Goal: Task Accomplishment & Management: Use online tool/utility

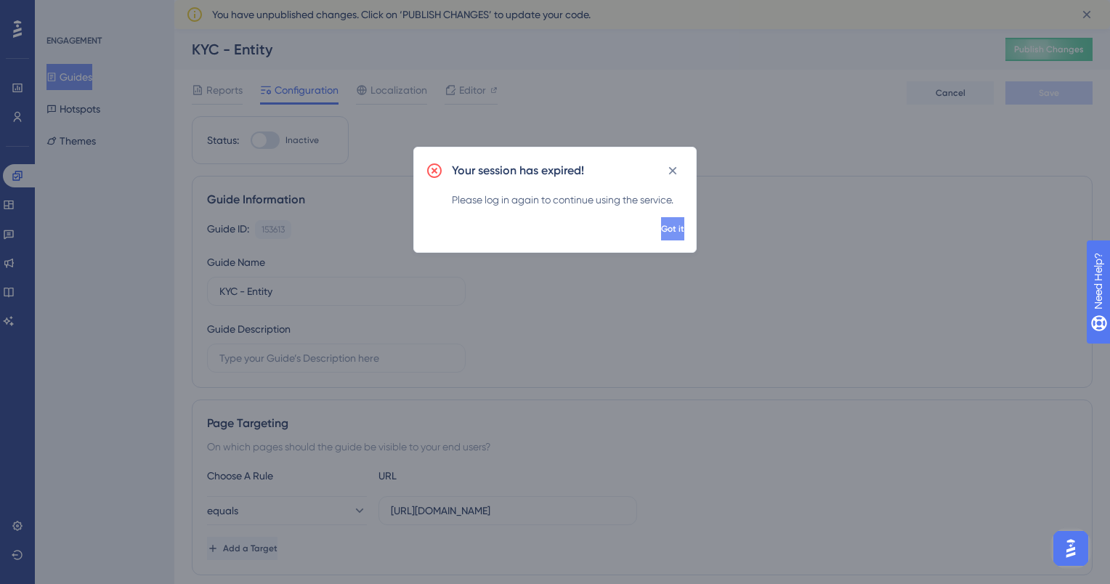
click at [677, 230] on button "Got it" at bounding box center [672, 228] width 23 height 23
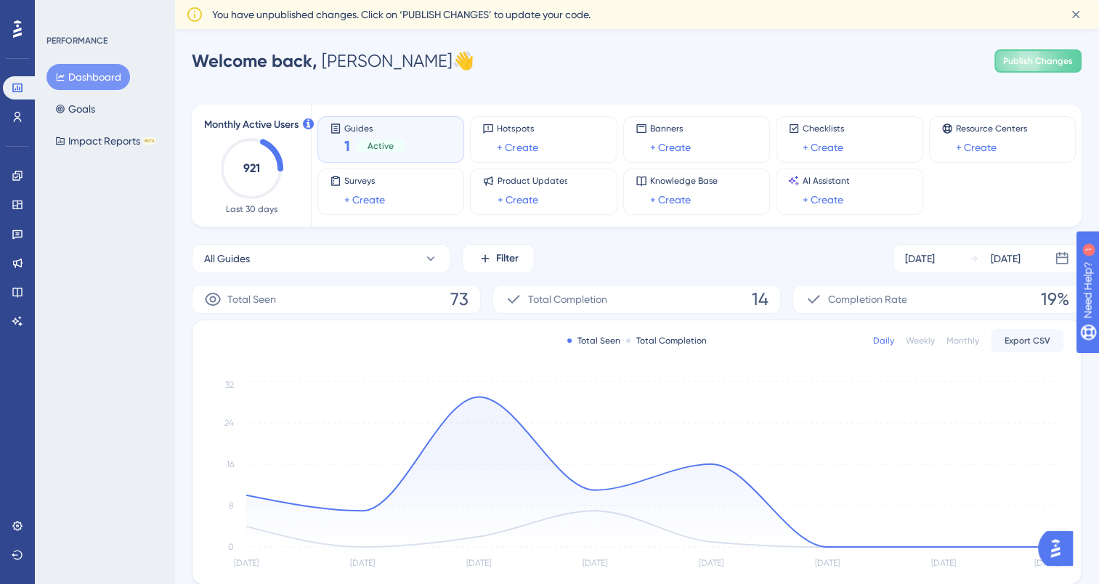
click at [87, 74] on button "Dashboard" at bounding box center [88, 77] width 84 height 26
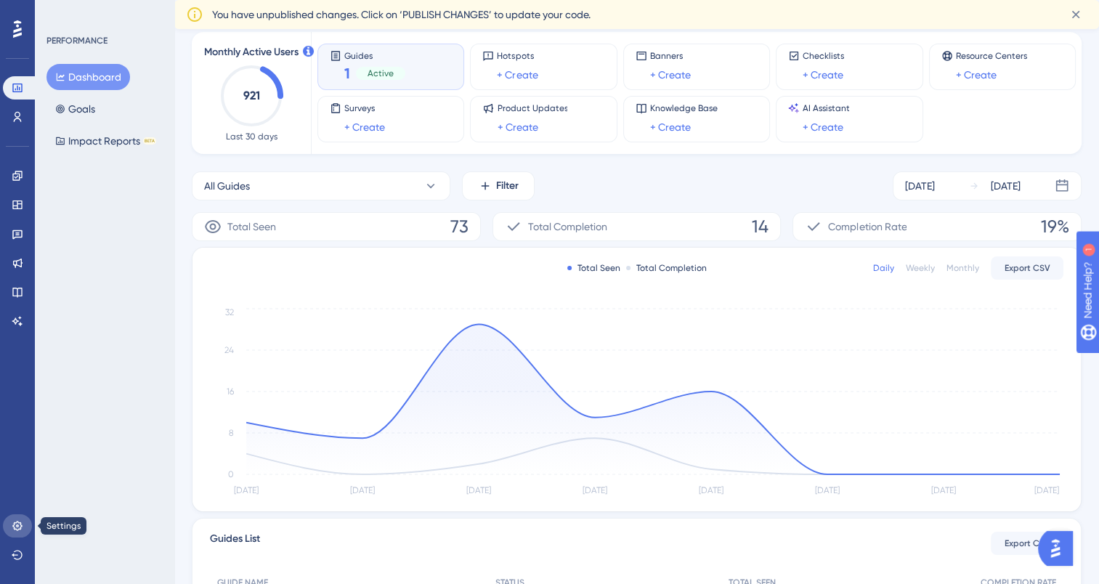
click at [17, 532] on link at bounding box center [17, 525] width 29 height 23
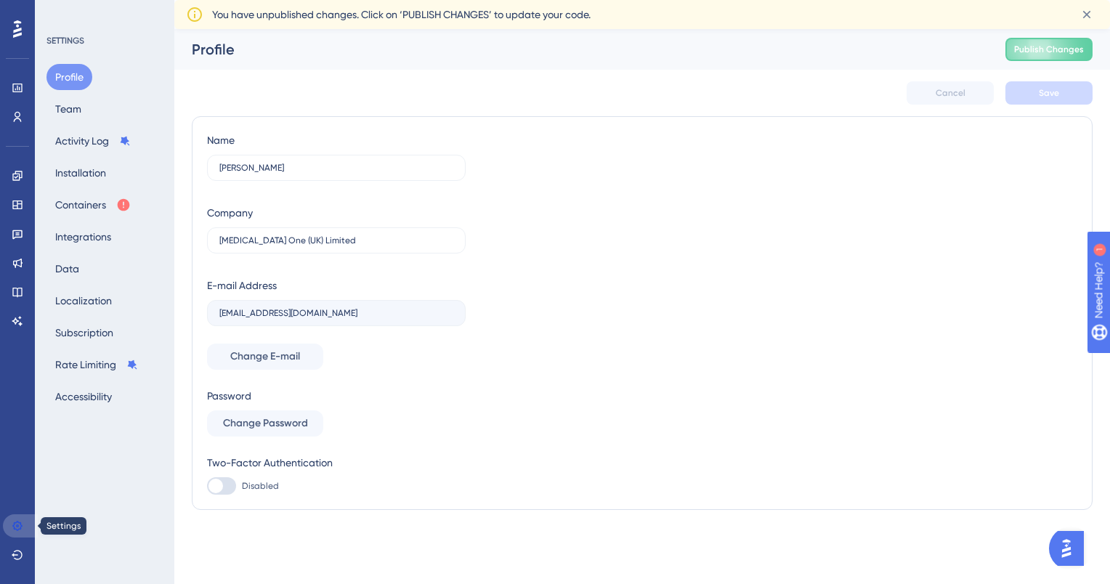
click at [17, 532] on link at bounding box center [20, 525] width 35 height 23
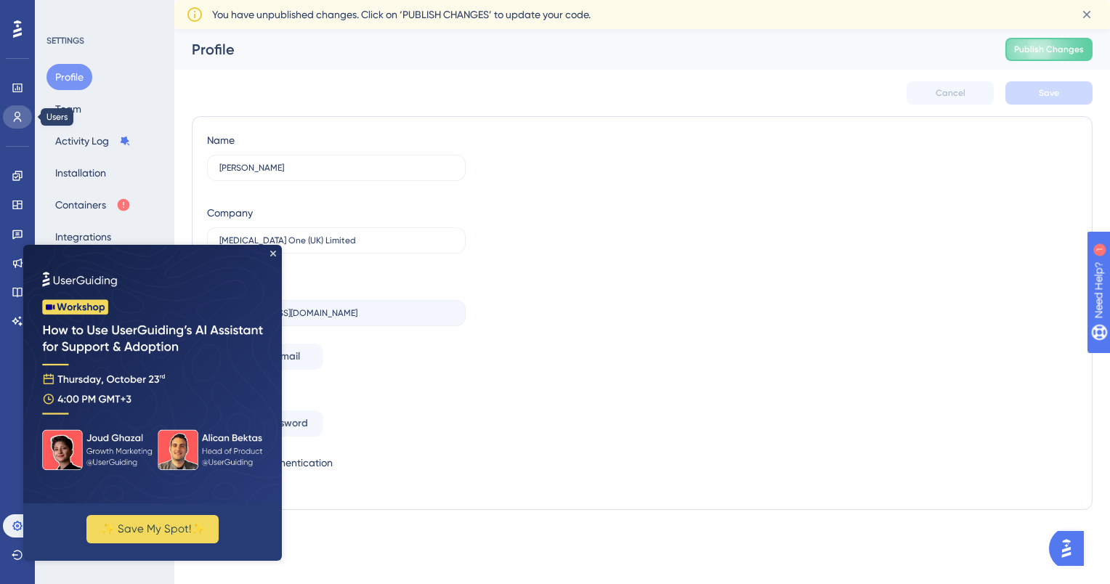
click at [12, 124] on link at bounding box center [17, 116] width 29 height 23
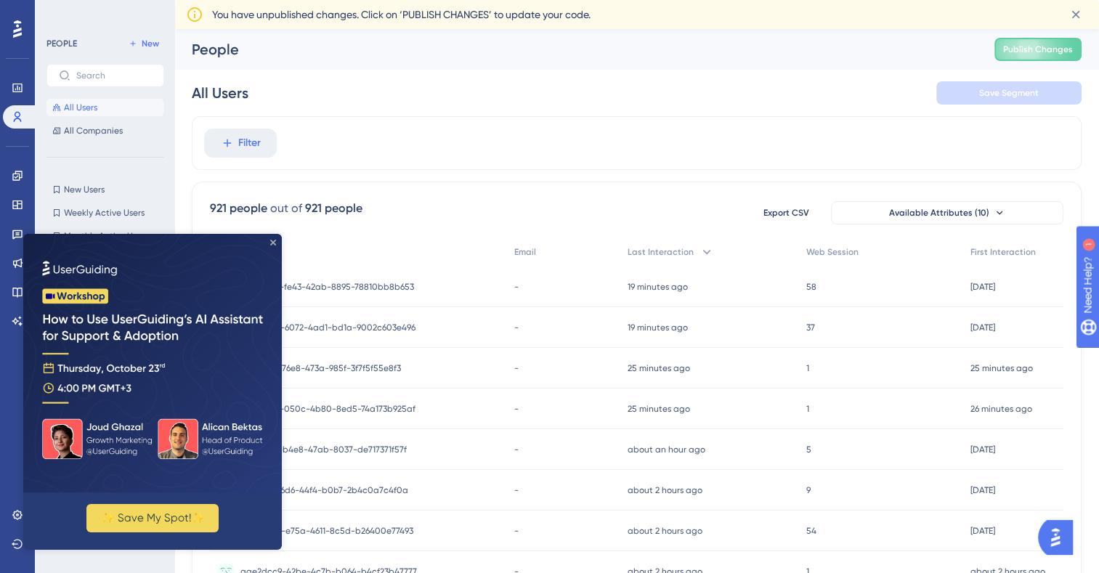
click at [270, 242] on icon "Close Preview" at bounding box center [273, 243] width 6 height 6
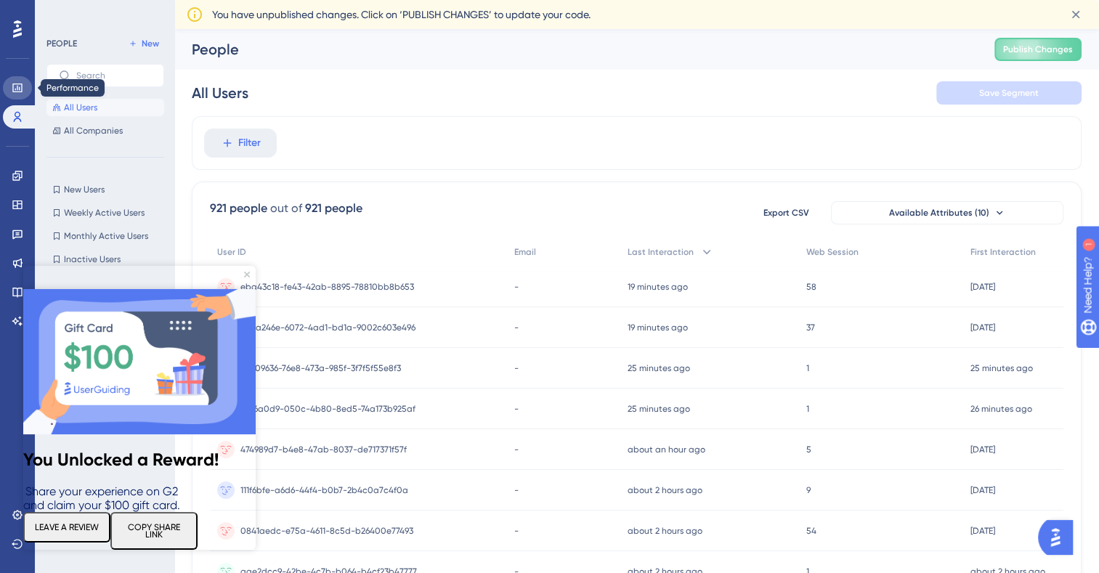
click at [6, 86] on link at bounding box center [17, 87] width 29 height 23
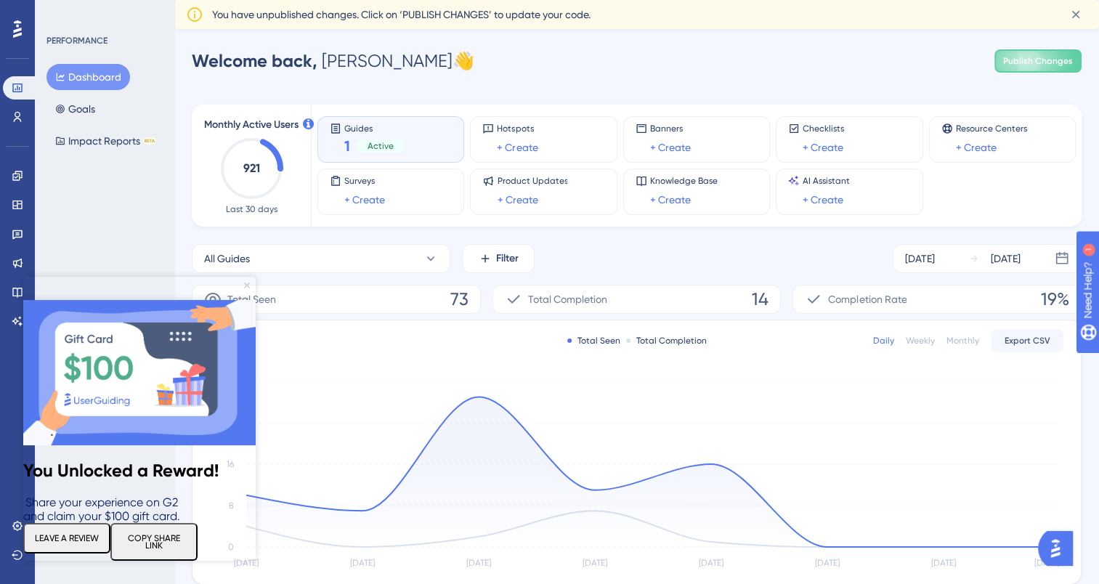
click at [244, 283] on icon "Close Preview" at bounding box center [247, 286] width 6 height 6
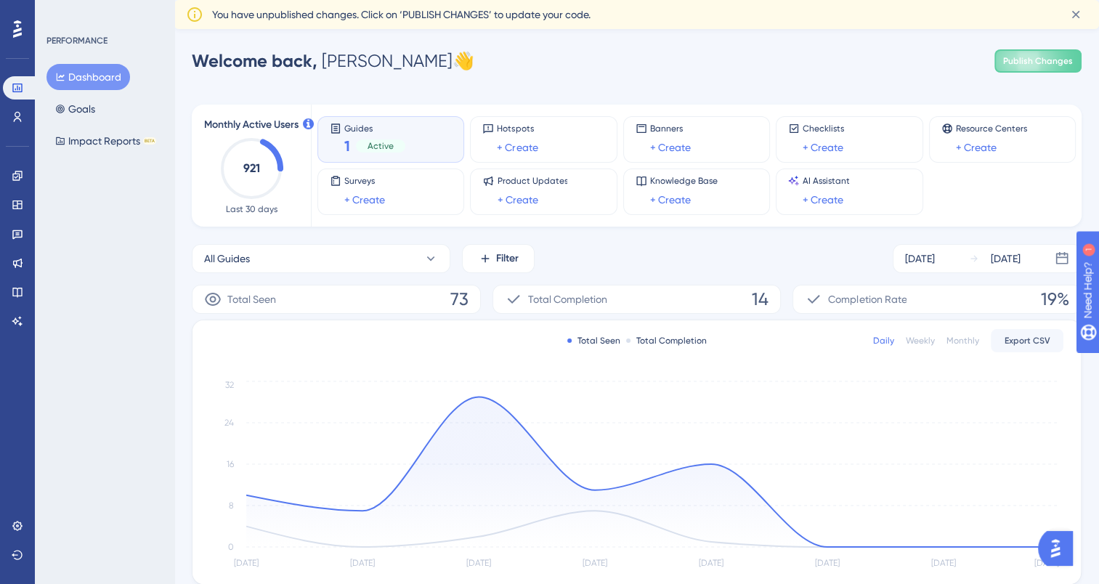
click at [336, 126] on icon at bounding box center [335, 128] width 9 height 9
click at [380, 147] on span "Active" at bounding box center [381, 146] width 26 height 12
click at [345, 145] on span "1" at bounding box center [347, 146] width 6 height 20
click at [430, 256] on icon at bounding box center [431, 258] width 15 height 15
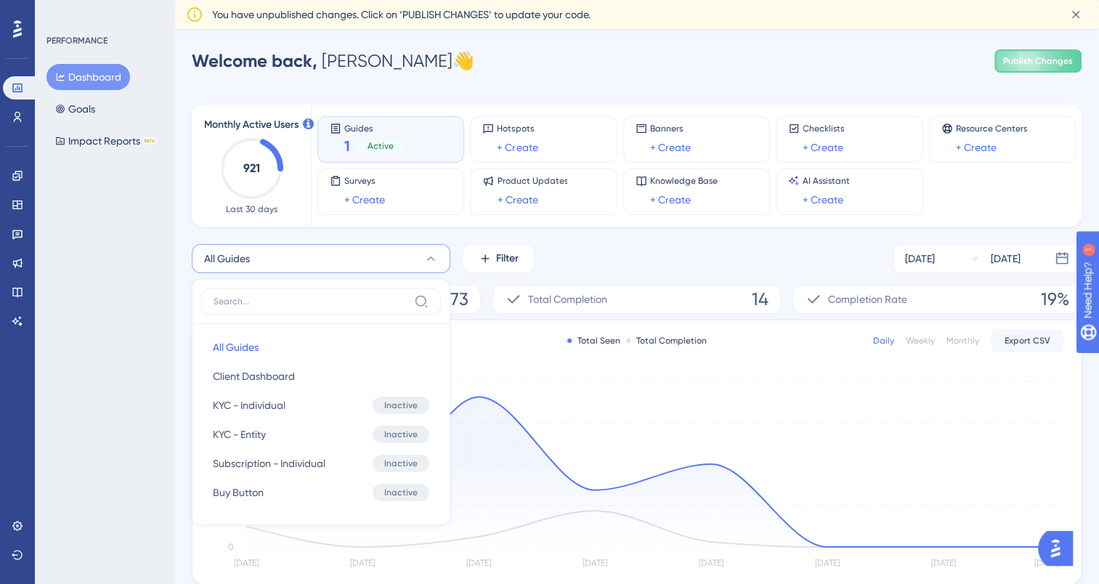
scroll to position [110, 0]
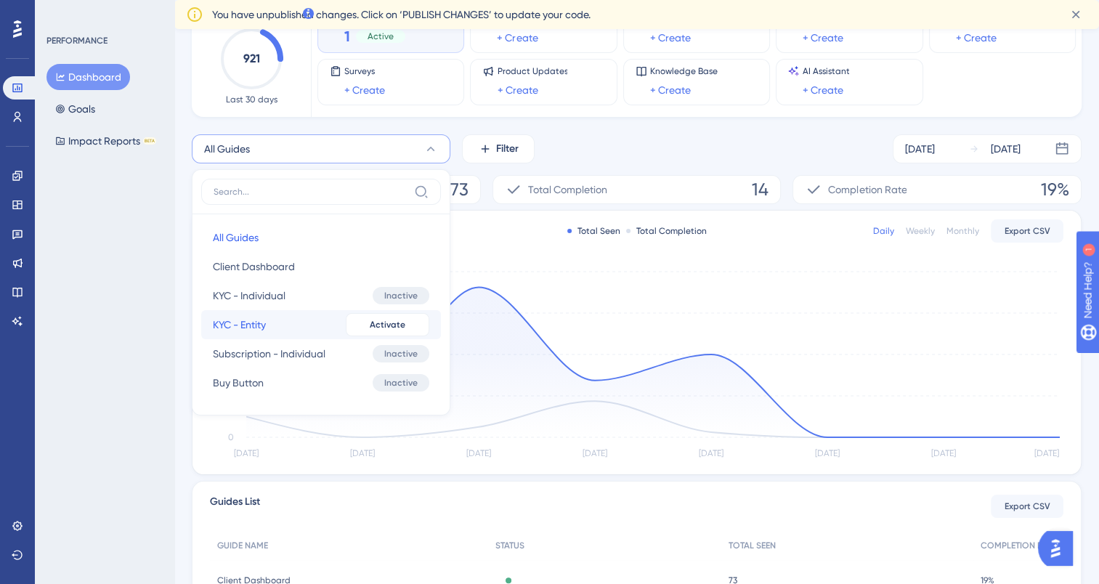
click at [254, 331] on span "KYC - Entity" at bounding box center [239, 324] width 53 height 17
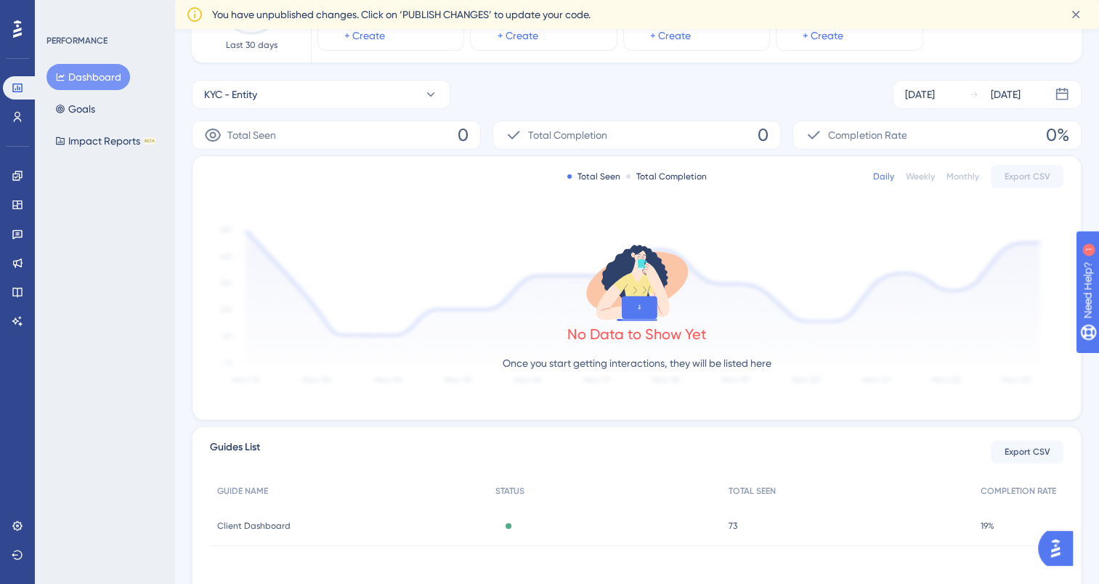
scroll to position [0, 0]
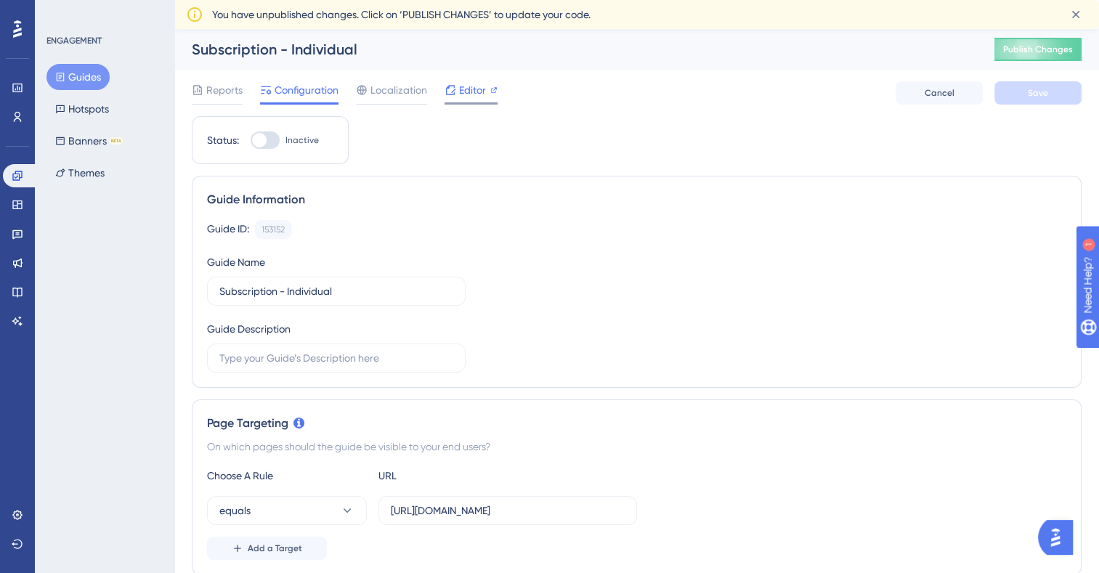
click at [463, 100] on div "Editor" at bounding box center [471, 92] width 53 height 23
click at [81, 68] on button "Guides" at bounding box center [77, 77] width 63 height 26
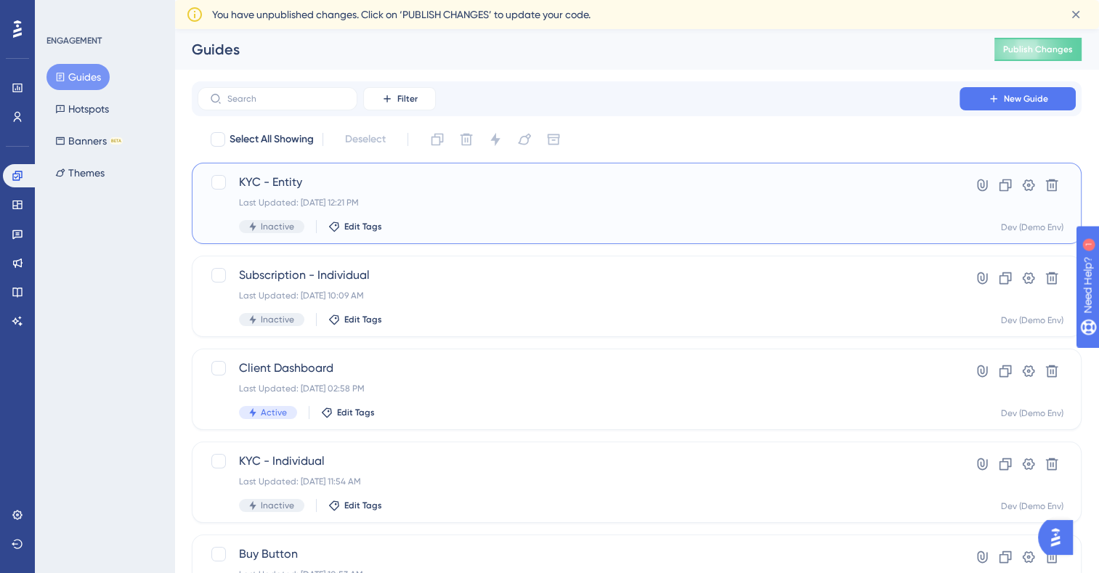
click at [274, 180] on span "KYC - Entity" at bounding box center [578, 182] width 679 height 17
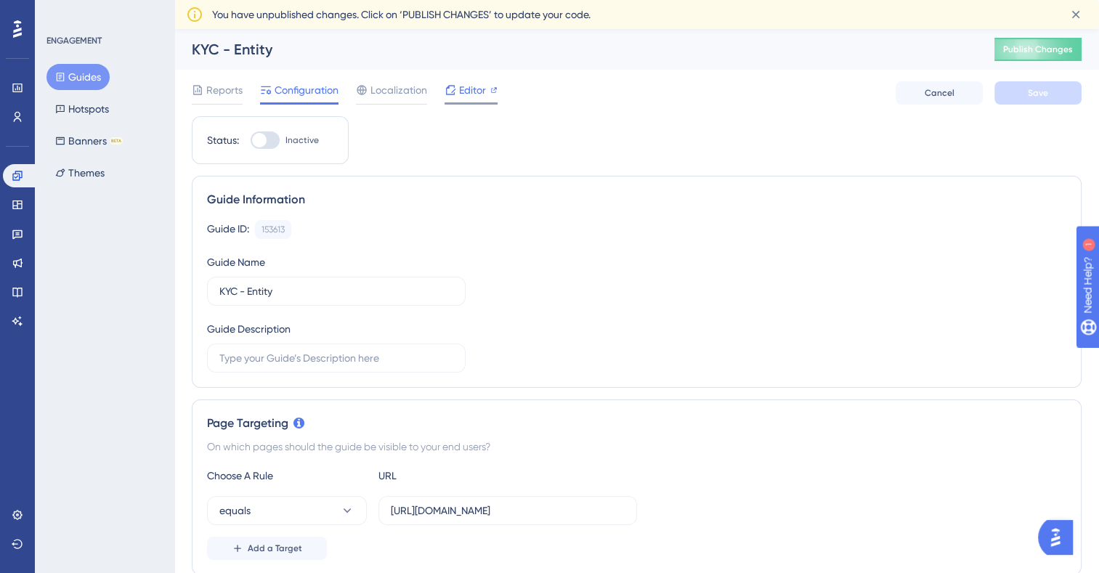
click at [456, 87] on div "Editor" at bounding box center [471, 89] width 53 height 17
